Goal: Navigation & Orientation: Find specific page/section

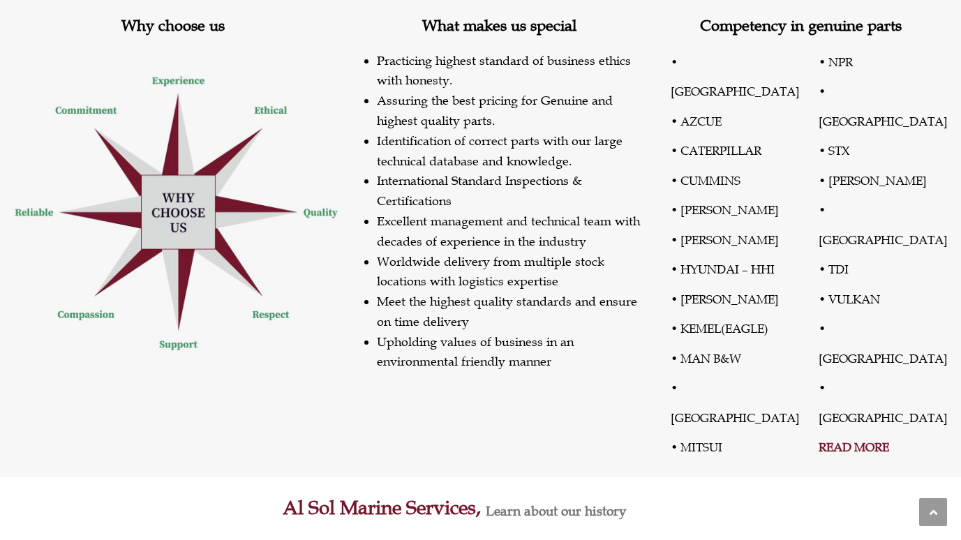
scroll to position [558, 0]
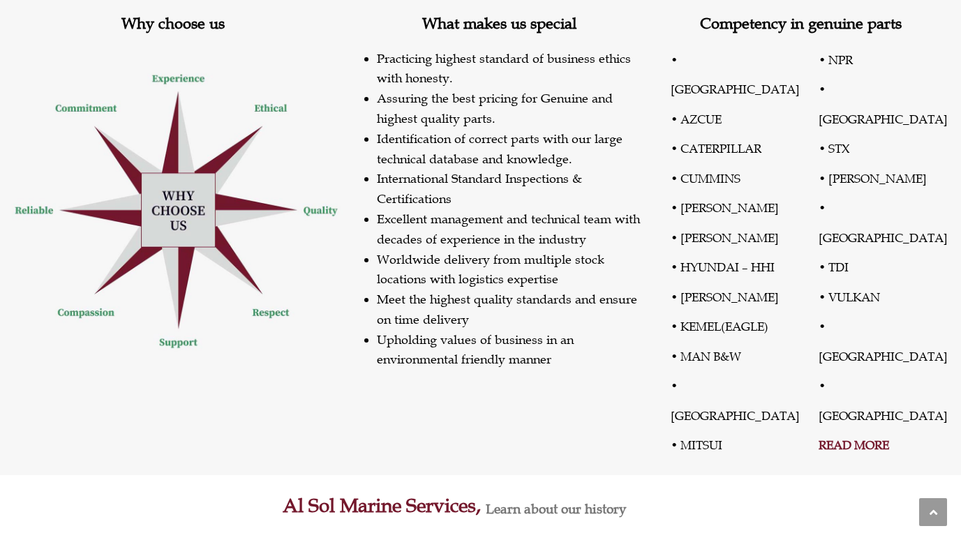
click at [862, 437] on link "READ MORE" at bounding box center [853, 444] width 70 height 15
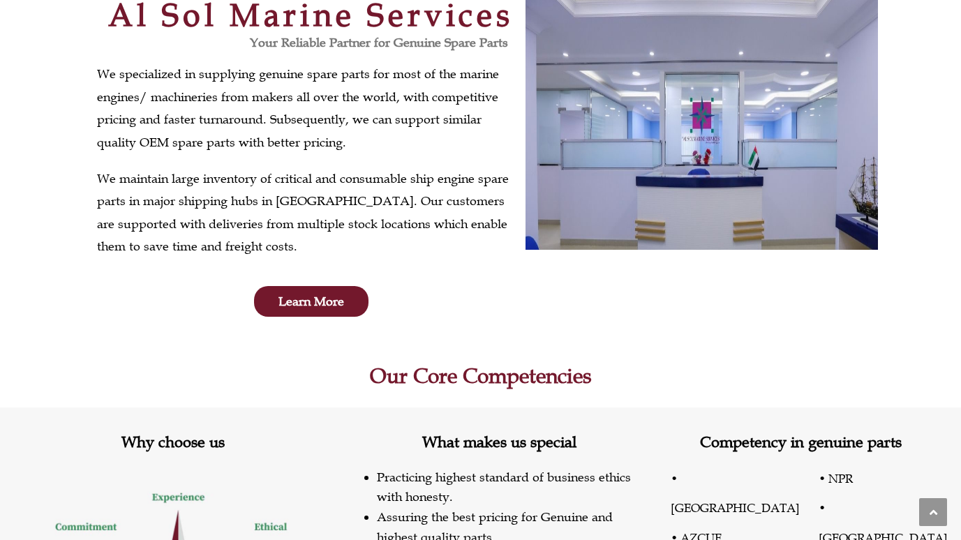
scroll to position [0, 0]
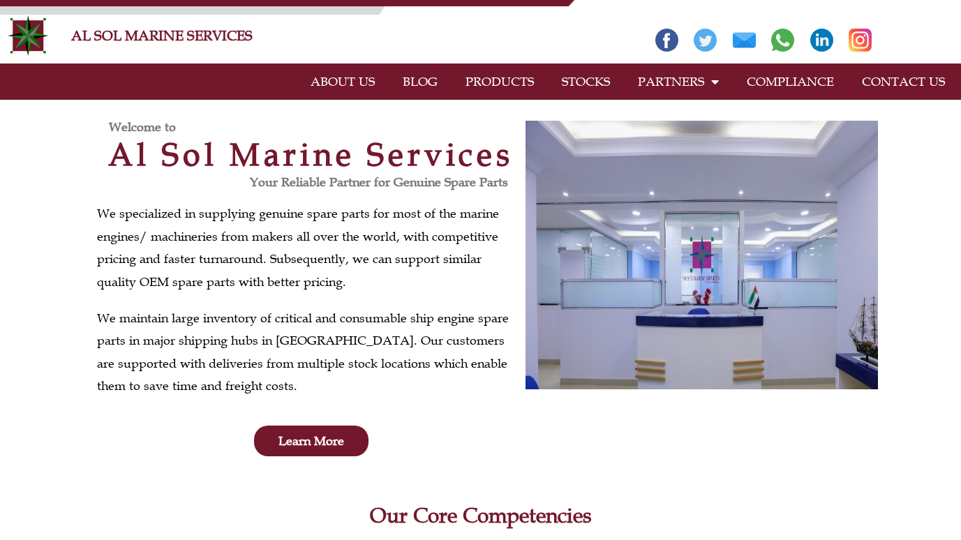
click at [678, 472] on section "Welcome to Al Sol Marine Services Your Reliable Partner for Genuine Spare Parts…" at bounding box center [480, 288] width 961 height 377
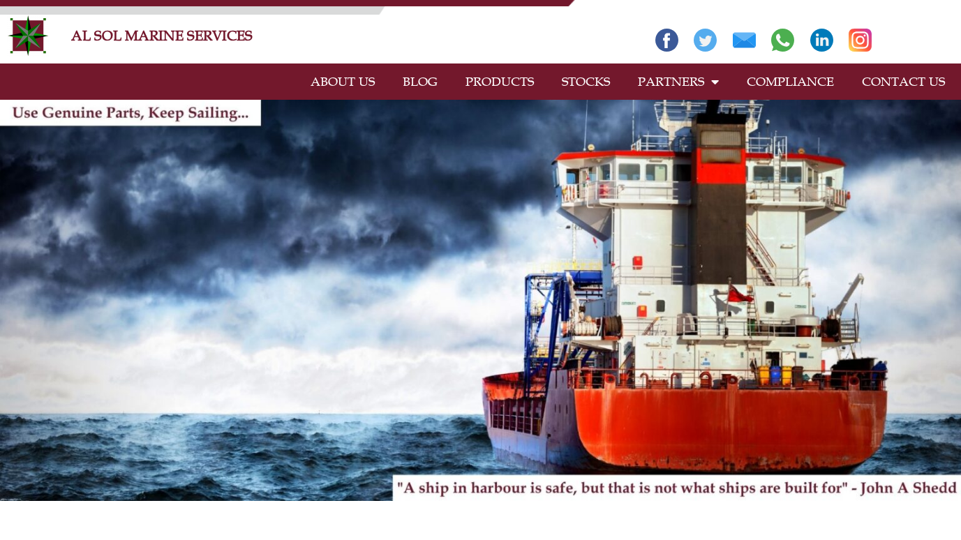
click at [582, 76] on link "STOCKS" at bounding box center [586, 82] width 76 height 32
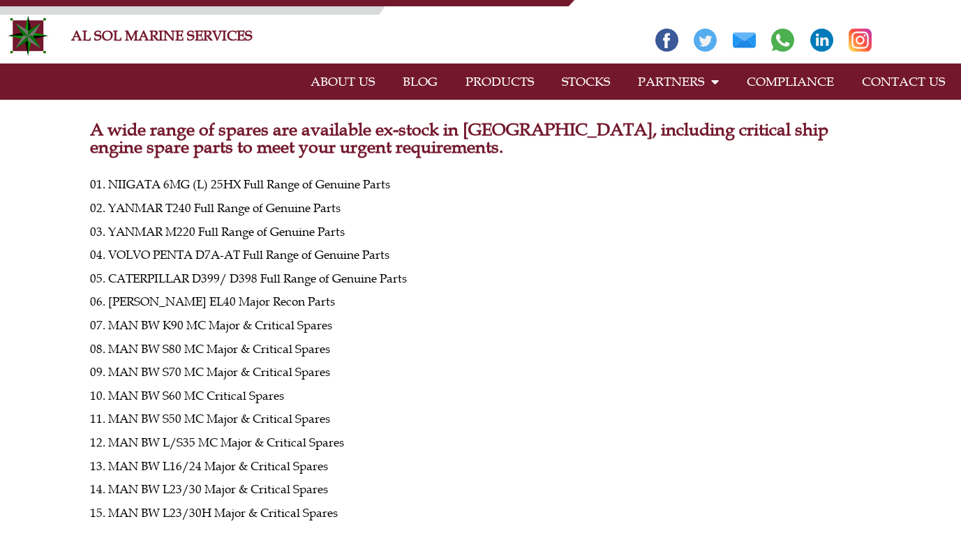
click at [891, 79] on link "CONTACT US" at bounding box center [903, 82] width 111 height 32
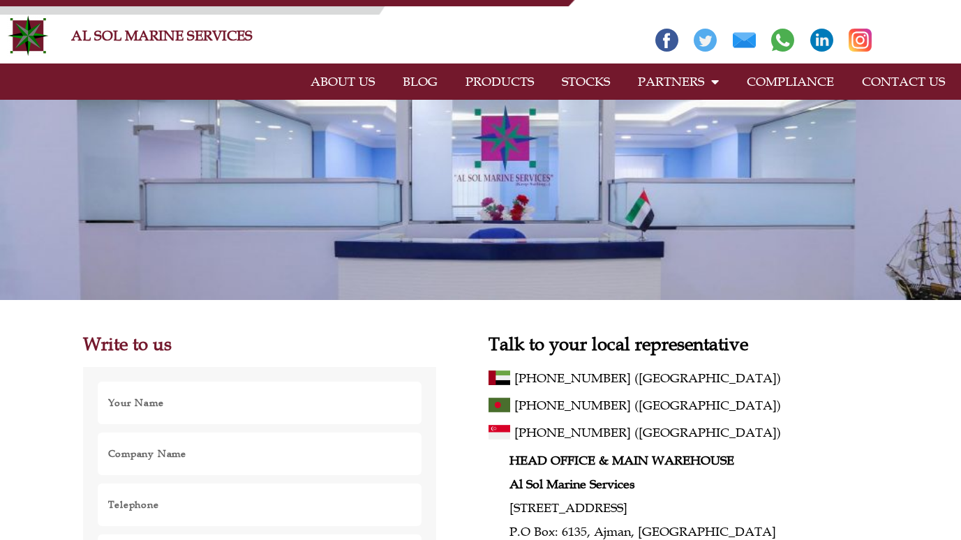
click at [494, 87] on link "PRODUCTS" at bounding box center [499, 82] width 96 height 32
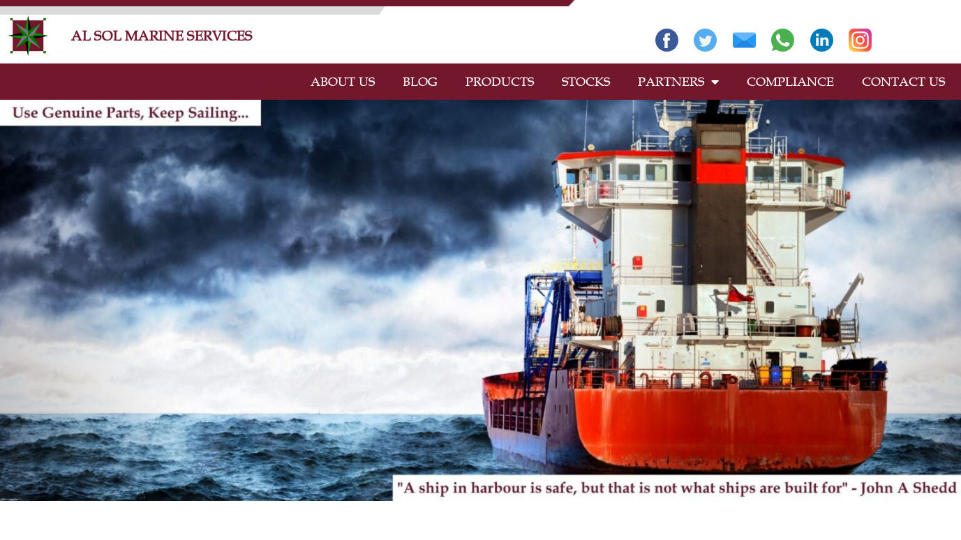
click at [330, 75] on link "ABOUT US" at bounding box center [343, 82] width 92 height 32
